Goal: Task Accomplishment & Management: Use online tool/utility

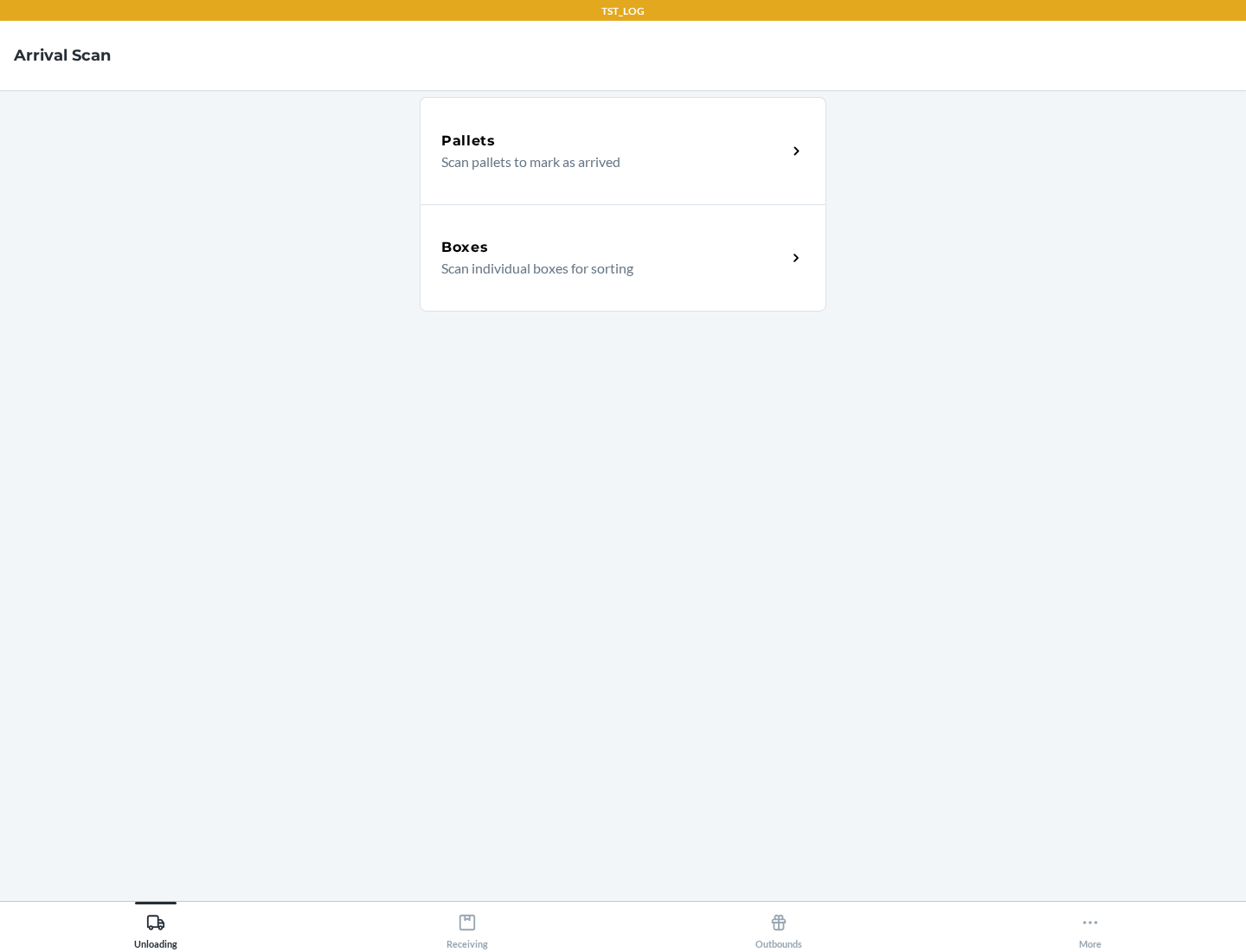
click at [614, 248] on div "Boxes" at bounding box center [614, 248] width 345 height 20
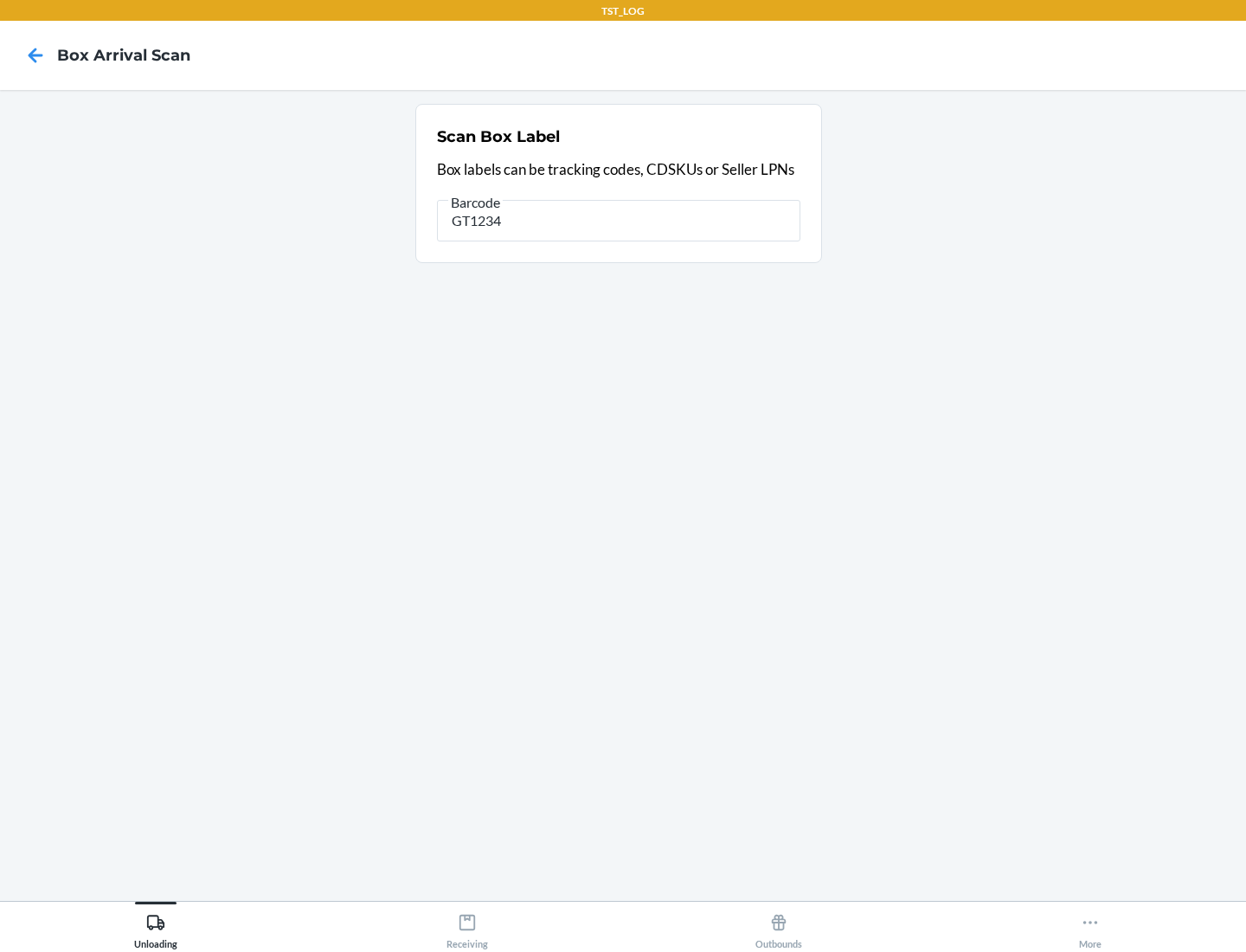
type input "GT1234"
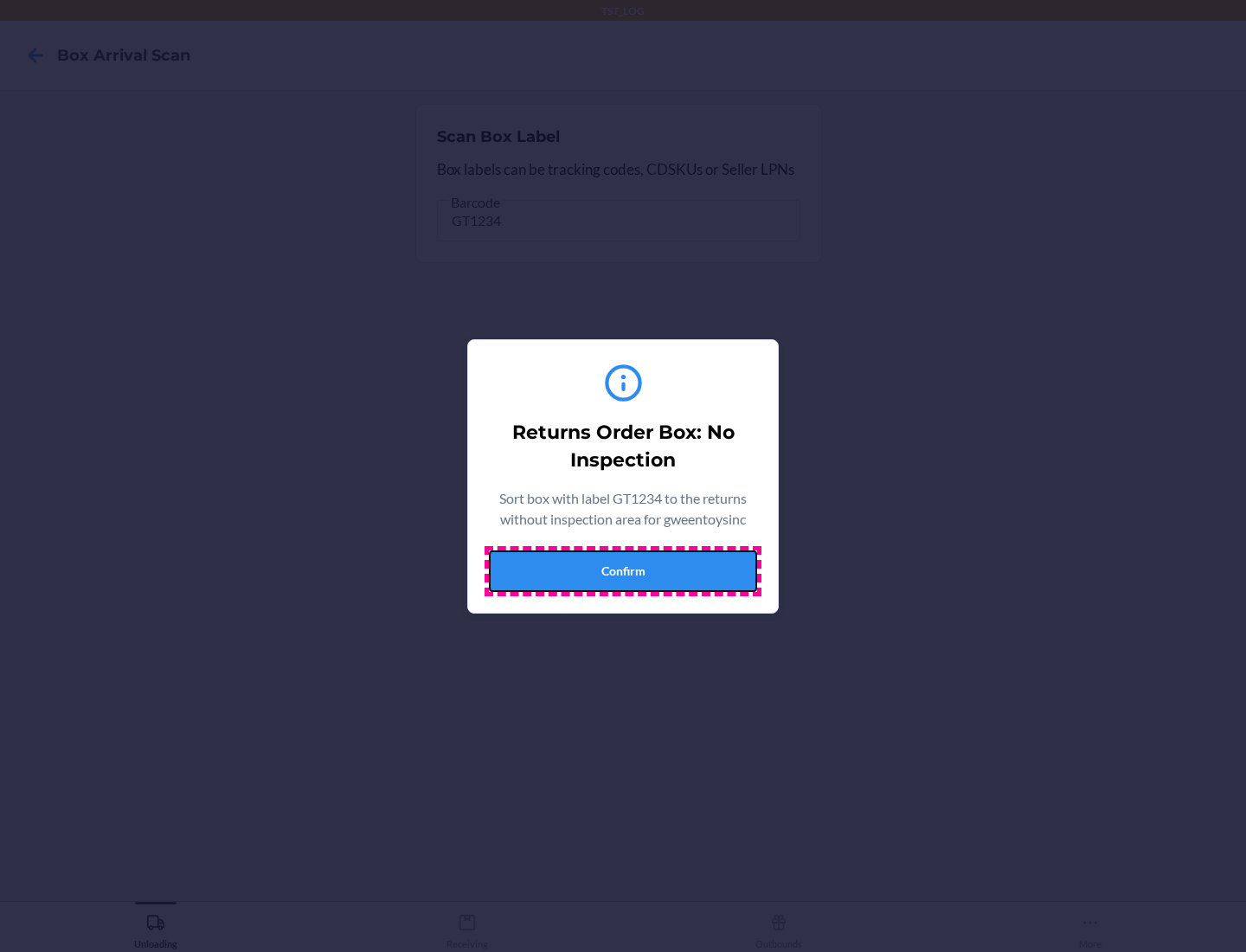
click at [623, 570] on button "Confirm" at bounding box center [622, 571] width 268 height 42
